Goal: Task Accomplishment & Management: Use online tool/utility

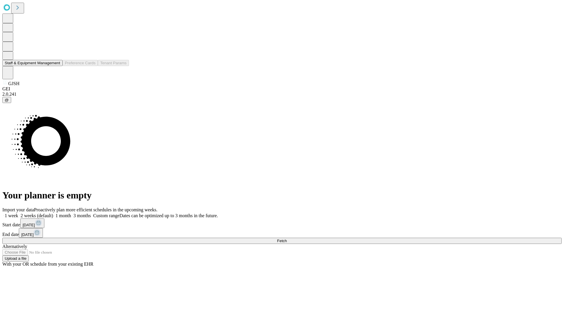
click at [56, 66] on button "Staff & Equipment Management" at bounding box center [32, 63] width 60 height 6
